Goal: Information Seeking & Learning: Learn about a topic

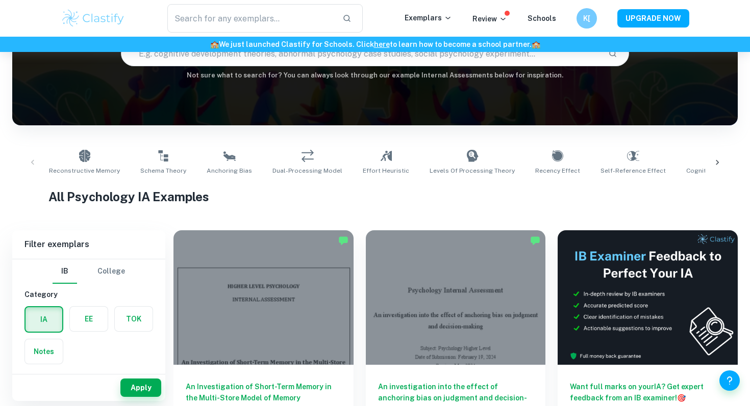
scroll to position [255, 0]
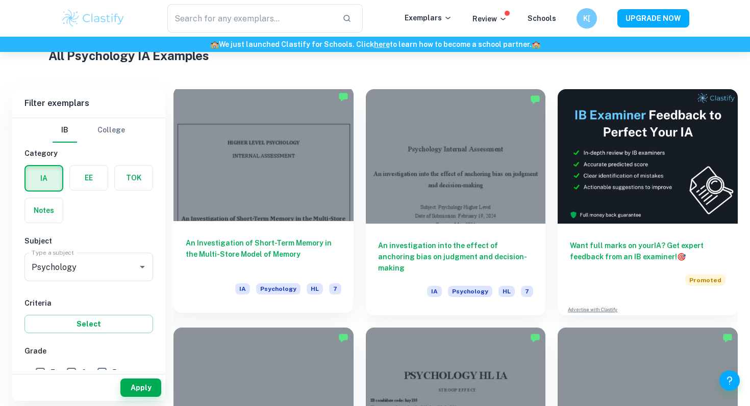
click at [217, 246] on h6 "An Investigation of Short-Term Memory in the Multi-Store Model of Memory" at bounding box center [264, 255] width 156 height 34
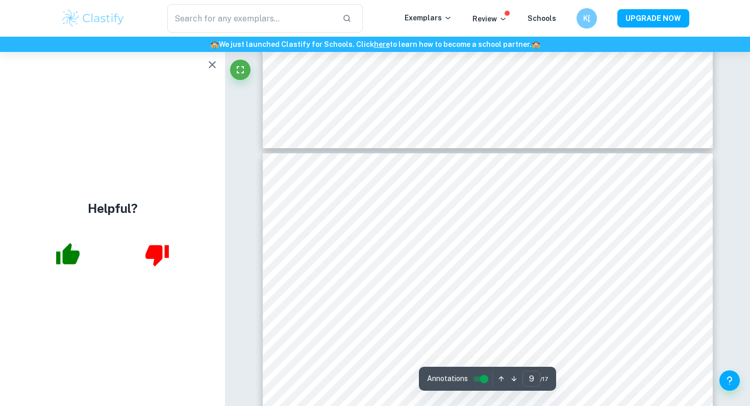
scroll to position [4292, 0]
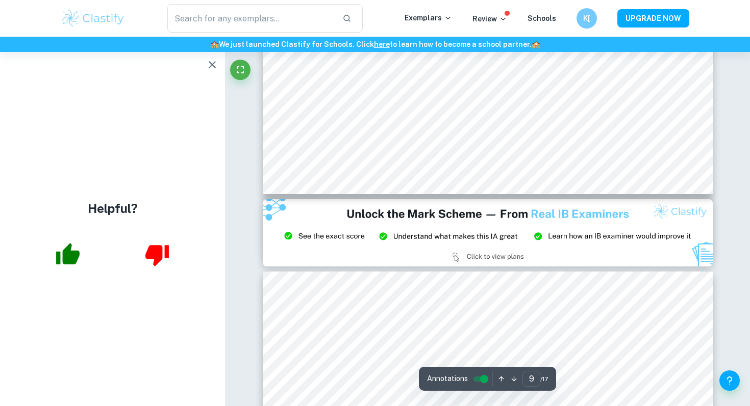
type input "8"
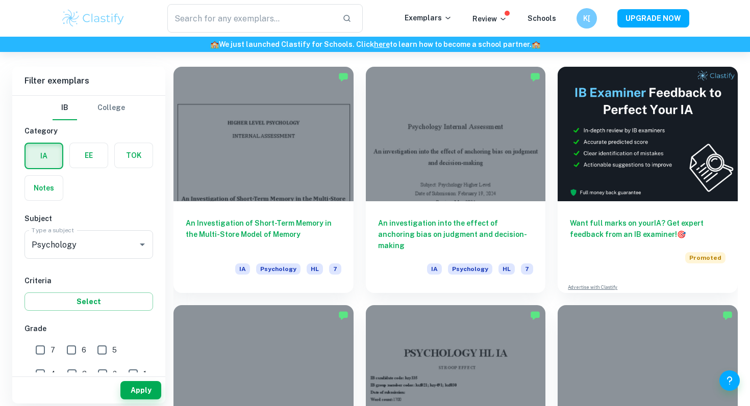
scroll to position [281, 0]
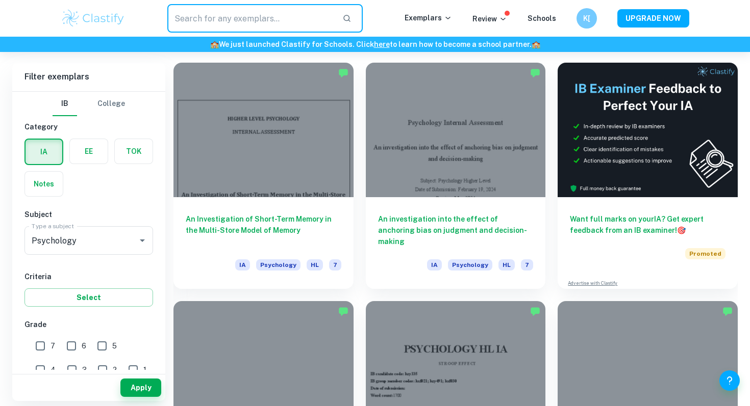
click at [209, 18] on input "text" at bounding box center [250, 18] width 167 height 29
type input "g"
type input "free recall"
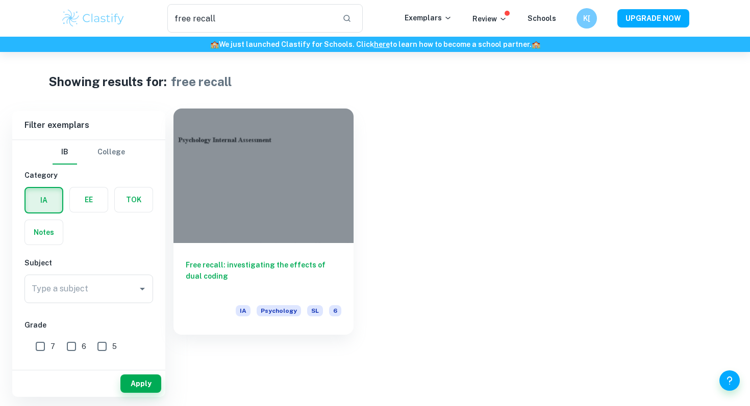
click at [298, 263] on h6 "Free recall: investigating the effects of dual coding" at bounding box center [264, 277] width 156 height 34
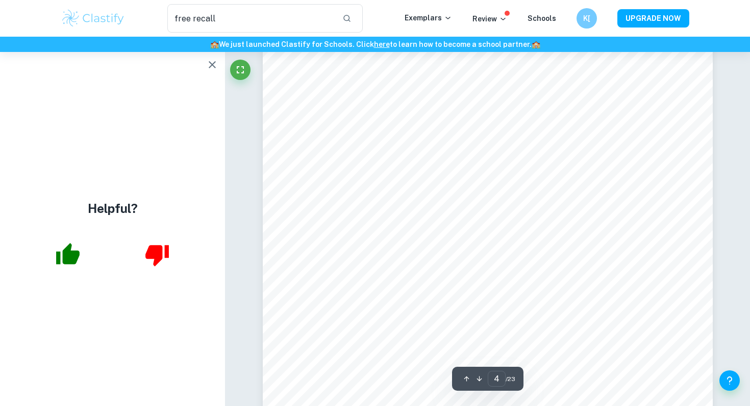
scroll to position [2210, 0]
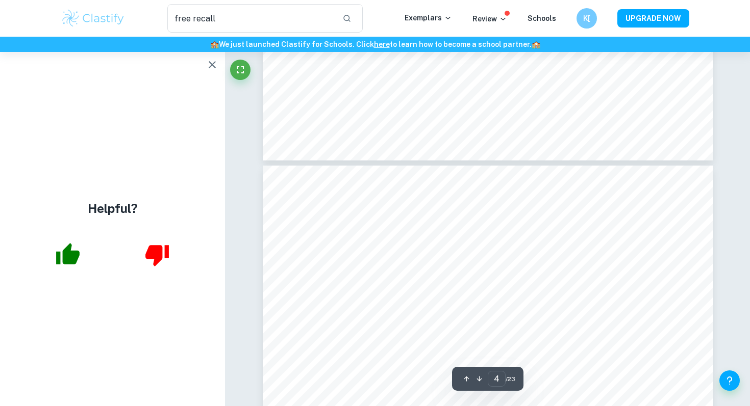
type input "3"
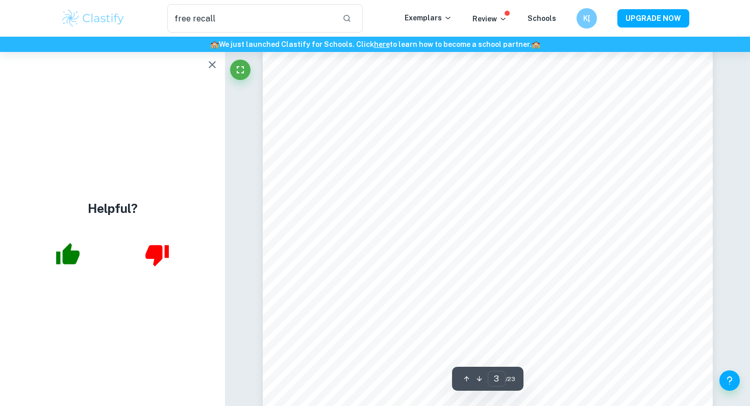
scroll to position [1685, 0]
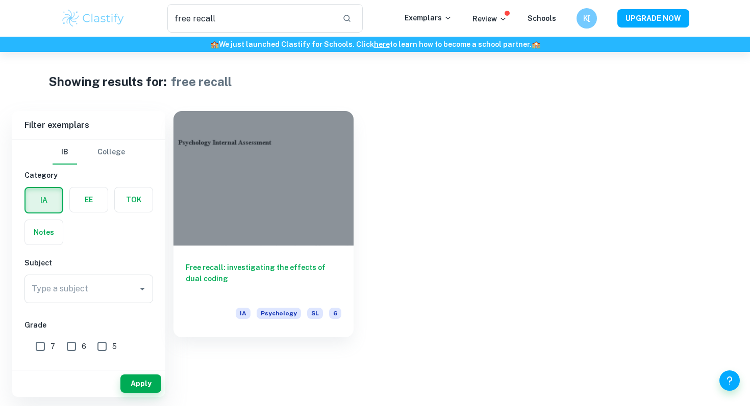
scroll to position [281, 0]
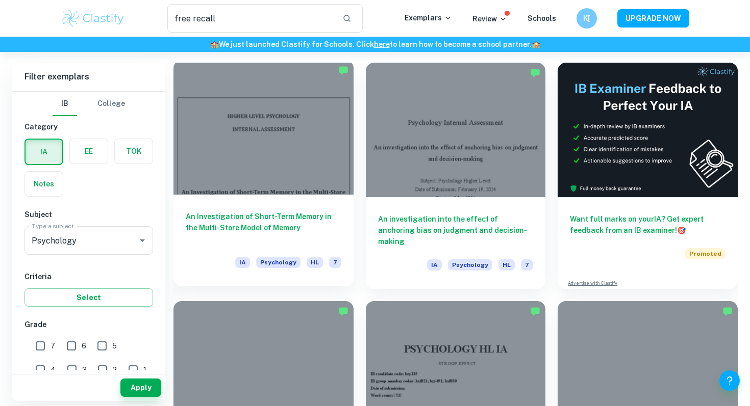
click at [275, 129] on div at bounding box center [263, 127] width 180 height 135
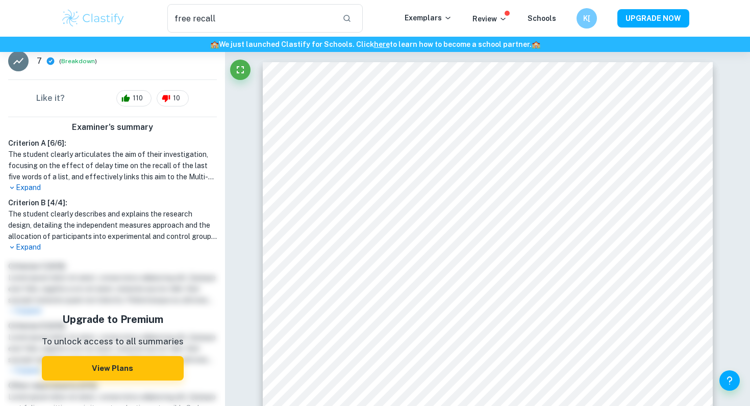
scroll to position [228, 0]
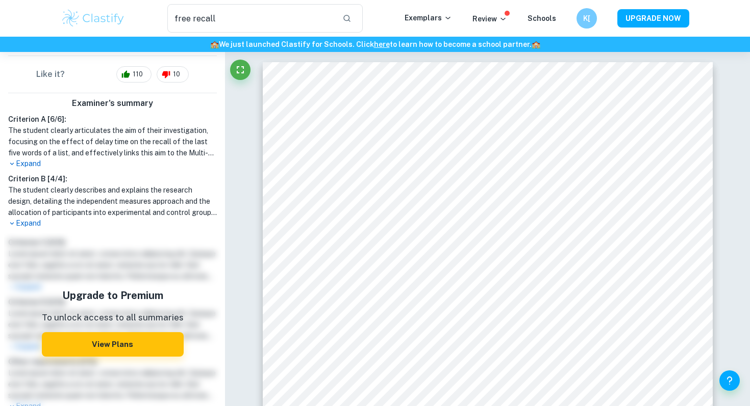
click at [30, 221] on p "Expand" at bounding box center [112, 223] width 209 height 11
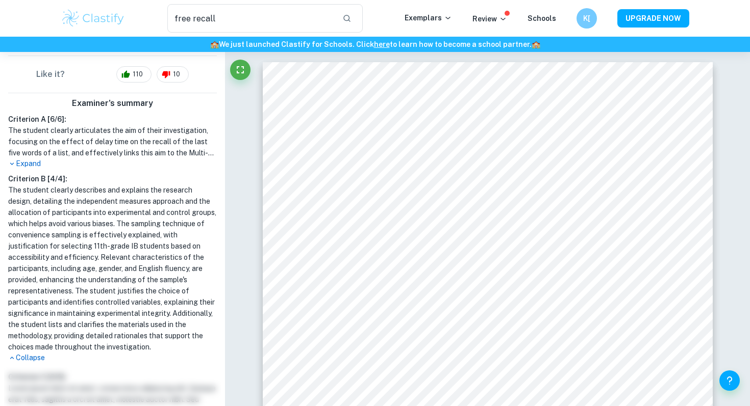
click at [28, 161] on p "Expand" at bounding box center [112, 164] width 209 height 11
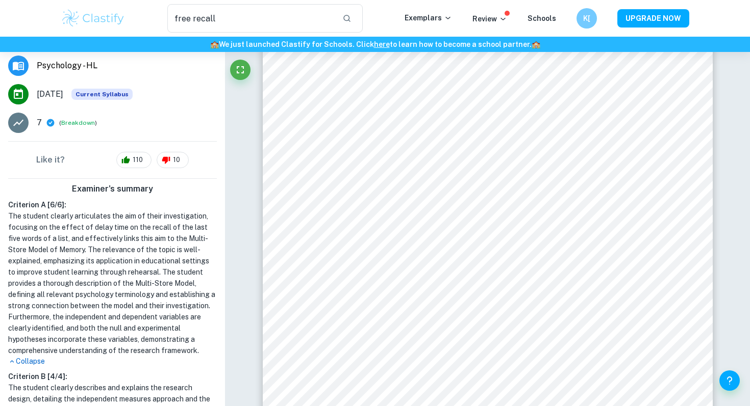
scroll to position [146, 0]
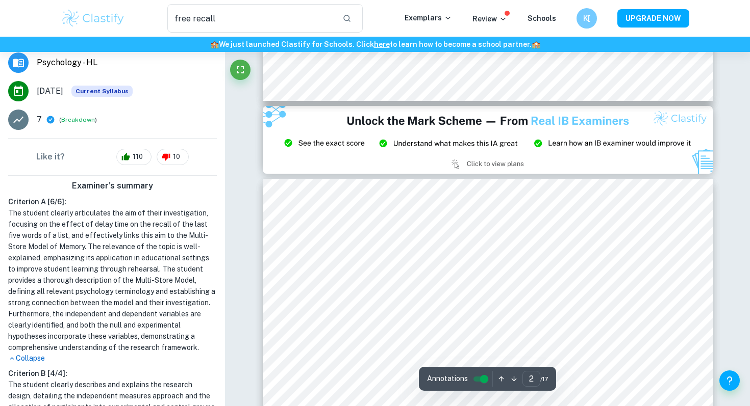
type input "3"
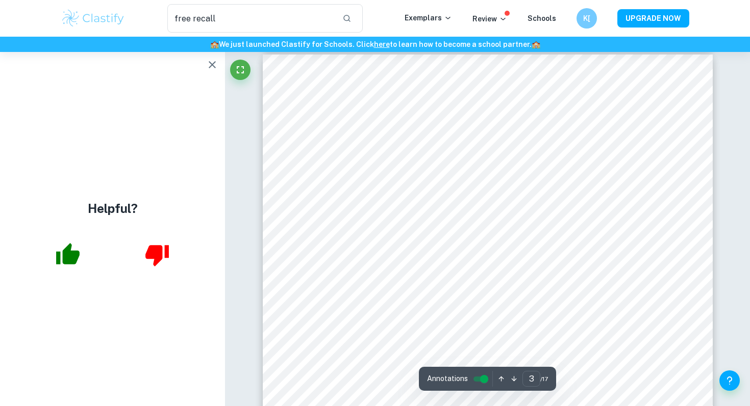
scroll to position [0, 0]
click at [208, 65] on icon "button" at bounding box center [212, 65] width 12 height 12
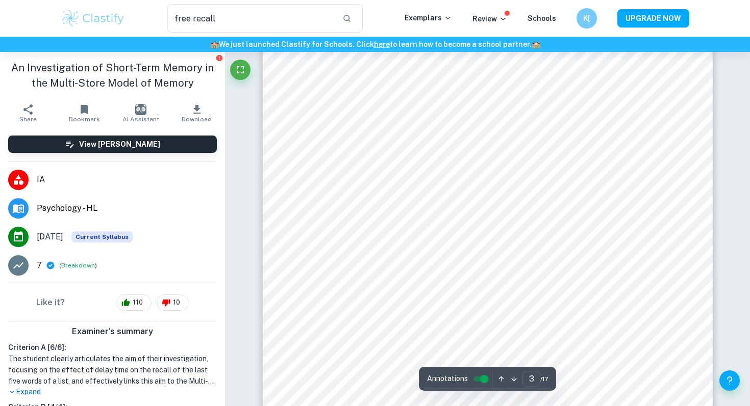
scroll to position [1385, 0]
